Goal: Task Accomplishment & Management: Use online tool/utility

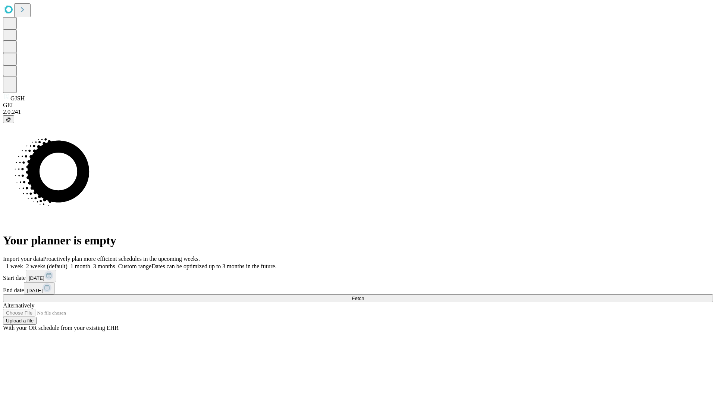
click at [364, 295] on span "Fetch" at bounding box center [358, 298] width 12 height 6
